Goal: Information Seeking & Learning: Learn about a topic

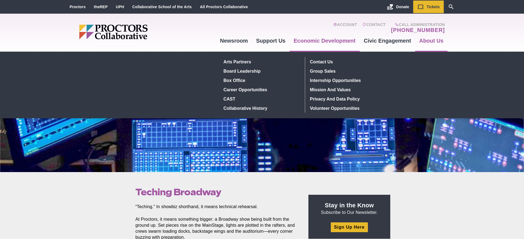
click at [432, 40] on link "About Us" at bounding box center [431, 40] width 32 height 15
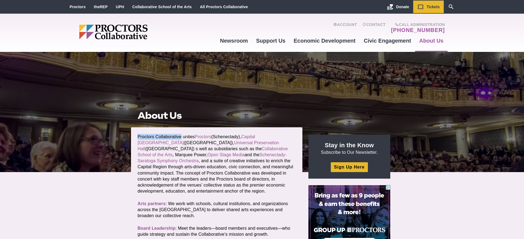
drag, startPoint x: 181, startPoint y: 137, endPoint x: 139, endPoint y: 135, distance: 42.6
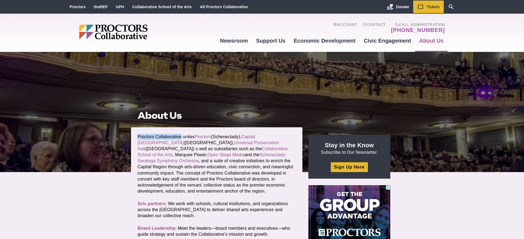
click at [139, 135] on p "Proctors Collaborative unites Proctors (Schenectady), Capital Repertory Theatre…" at bounding box center [217, 164] width 158 height 60
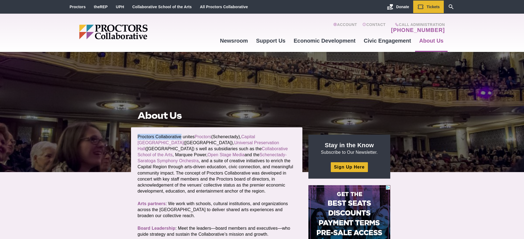
copy p "Proctors Collaborative"
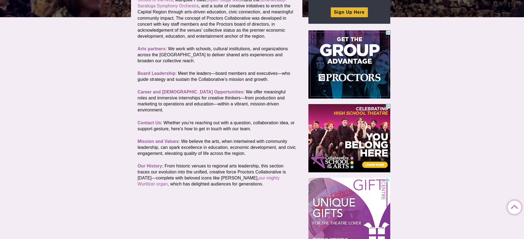
scroll to position [162, 0]
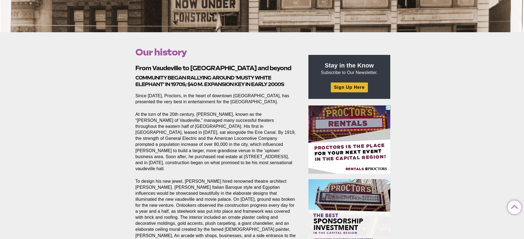
scroll to position [144, 0]
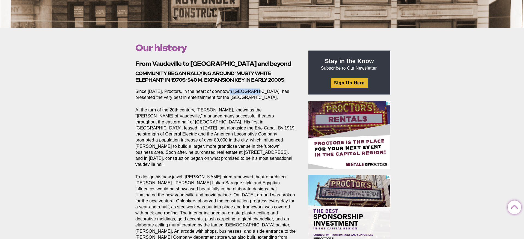
drag, startPoint x: 230, startPoint y: 84, endPoint x: 254, endPoint y: 89, distance: 24.7
click at [254, 89] on p "Since [DATE], Proctors, in the heart of downtown [GEOGRAPHIC_DATA], has present…" at bounding box center [215, 94] width 161 height 12
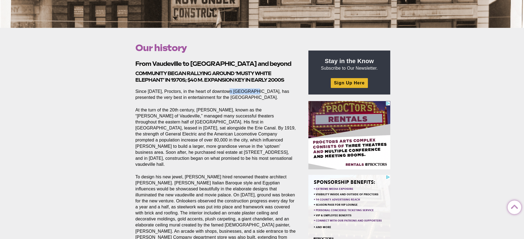
copy p "Schenectady"
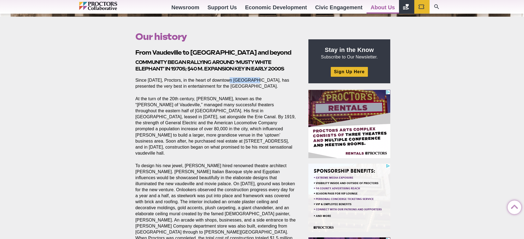
scroll to position [162, 0]
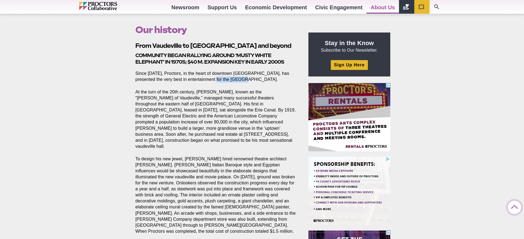
drag, startPoint x: 202, startPoint y: 73, endPoint x: 231, endPoint y: 78, distance: 29.2
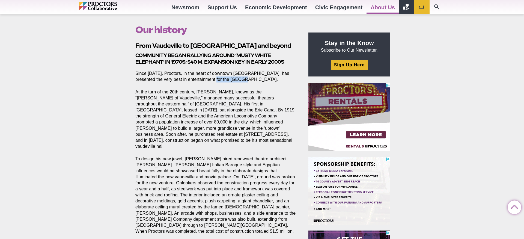
copy p "Capital Region"
